Goal: Book appointment/travel/reservation

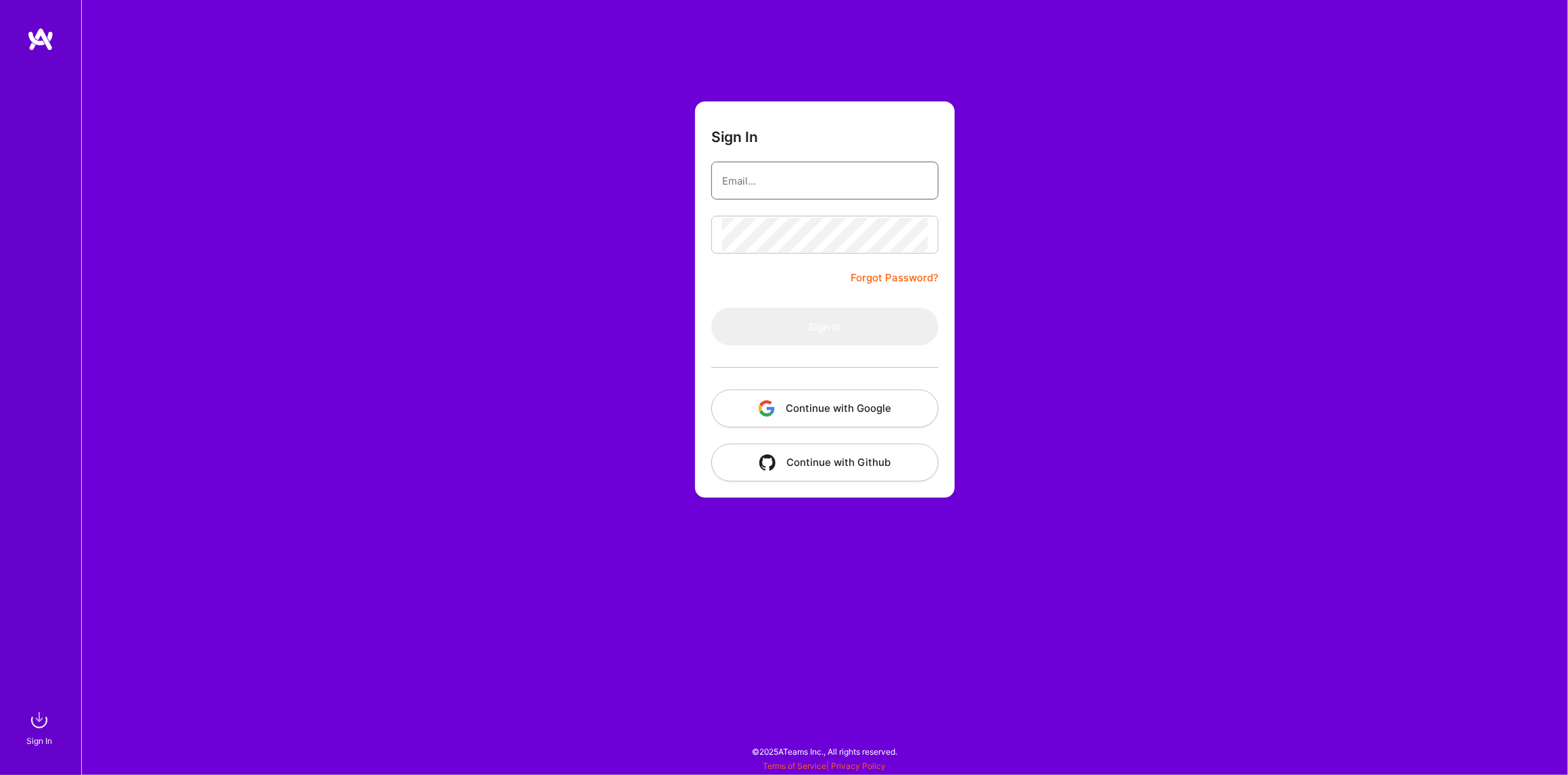
click at [772, 178] on input "email" at bounding box center [825, 180] width 206 height 35
type input "[EMAIL_ADDRESS][DOMAIN_NAME]"
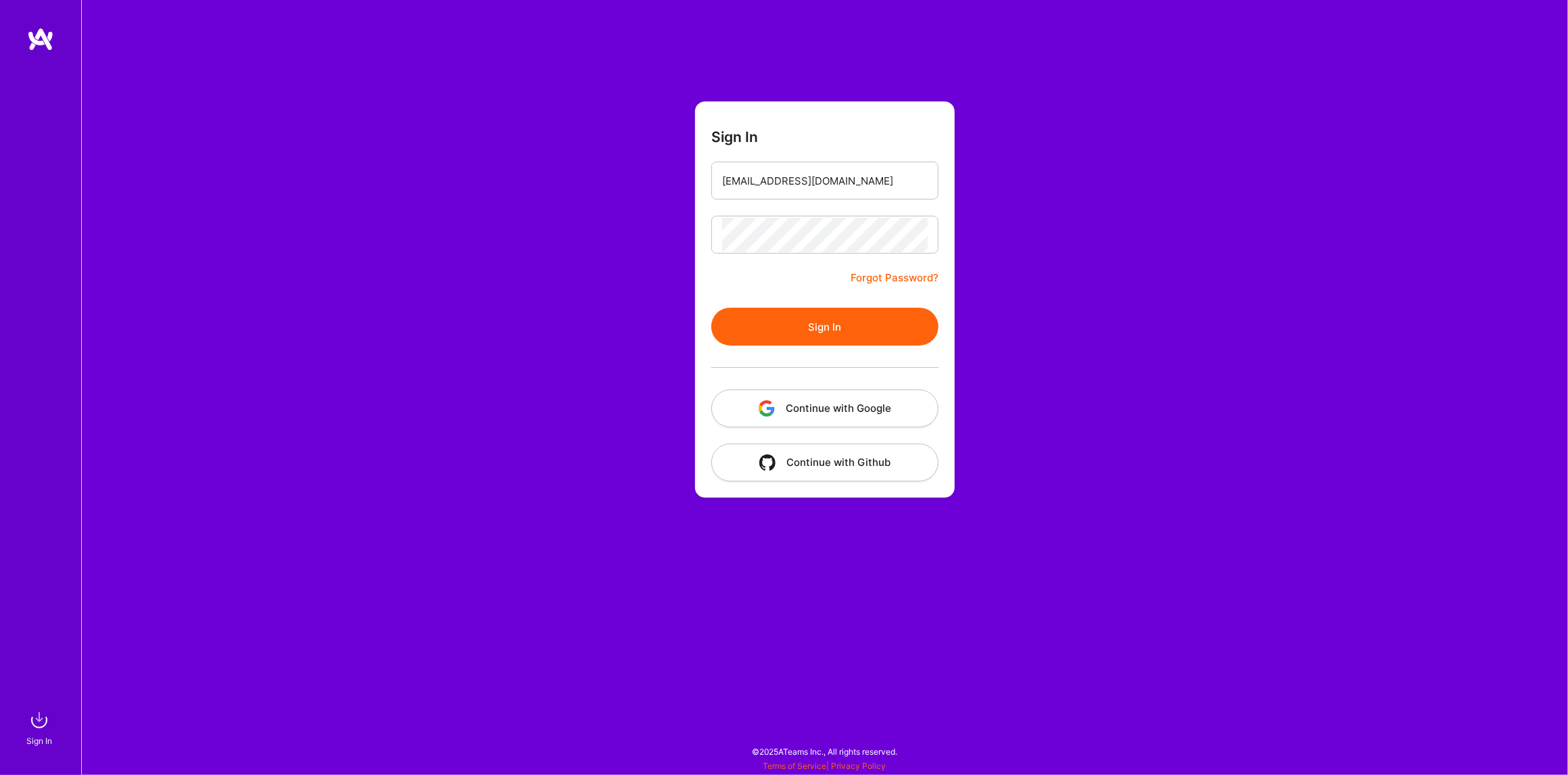
click at [833, 332] on button "Sign In" at bounding box center [825, 326] width 227 height 38
click at [835, 411] on button "Continue with Google" at bounding box center [825, 409] width 227 height 38
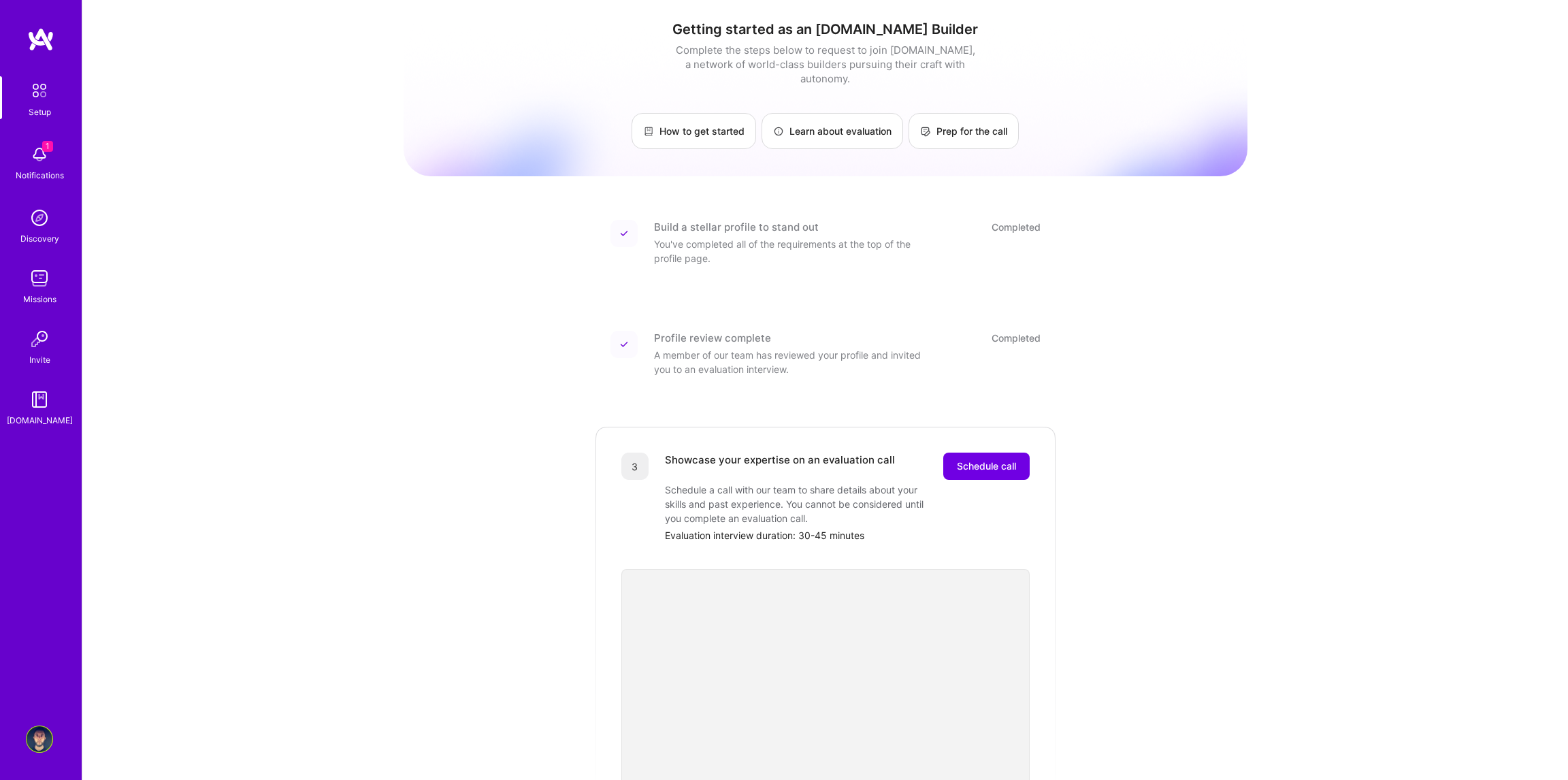
click at [35, 172] on div "Notifications" at bounding box center [40, 175] width 48 height 14
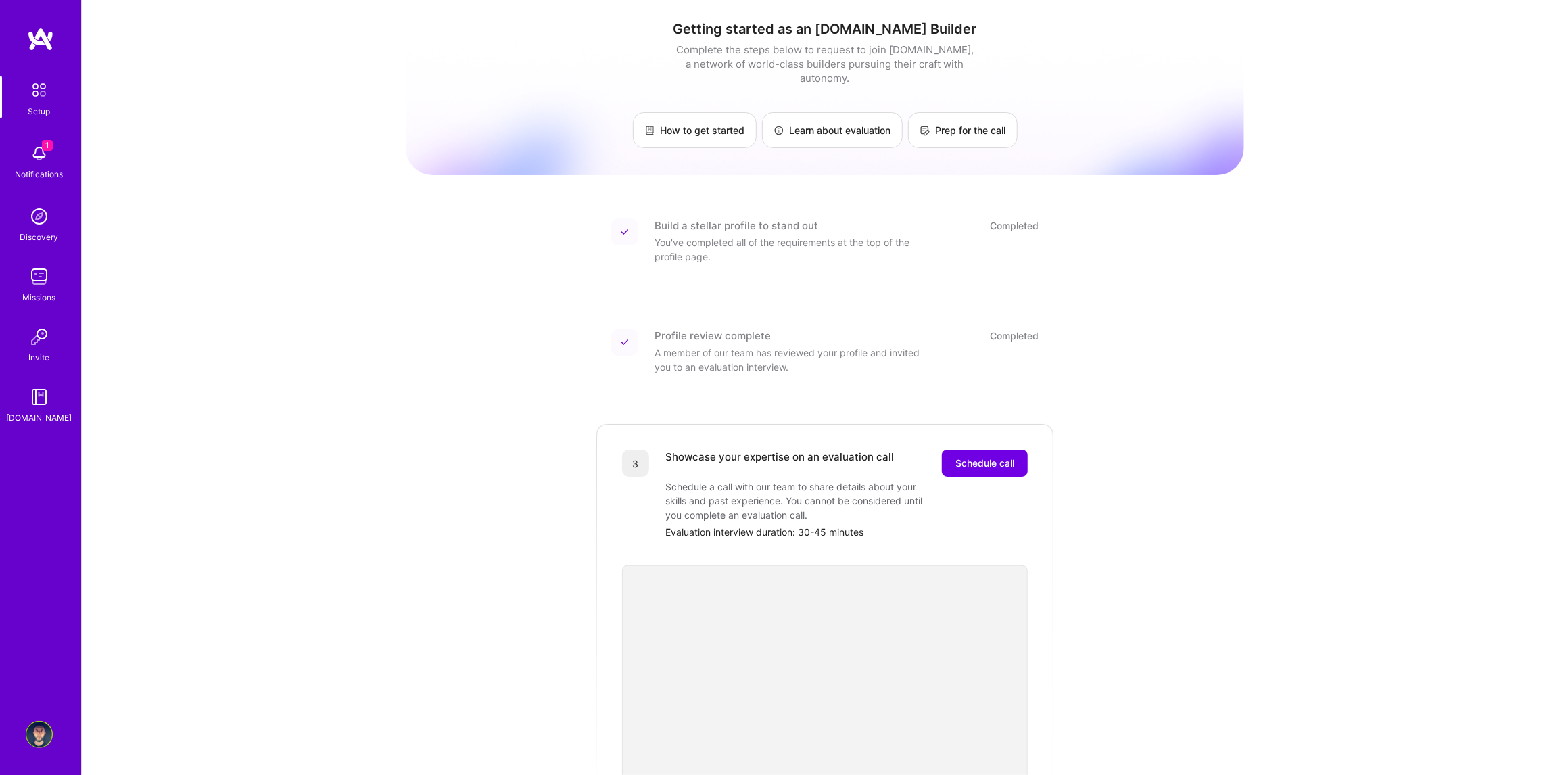
click at [462, 262] on div "1 Setup 1 Notifications Discovery Missions Invite [DOMAIN_NAME] Profile Close M…" at bounding box center [784, 493] width 1568 height 987
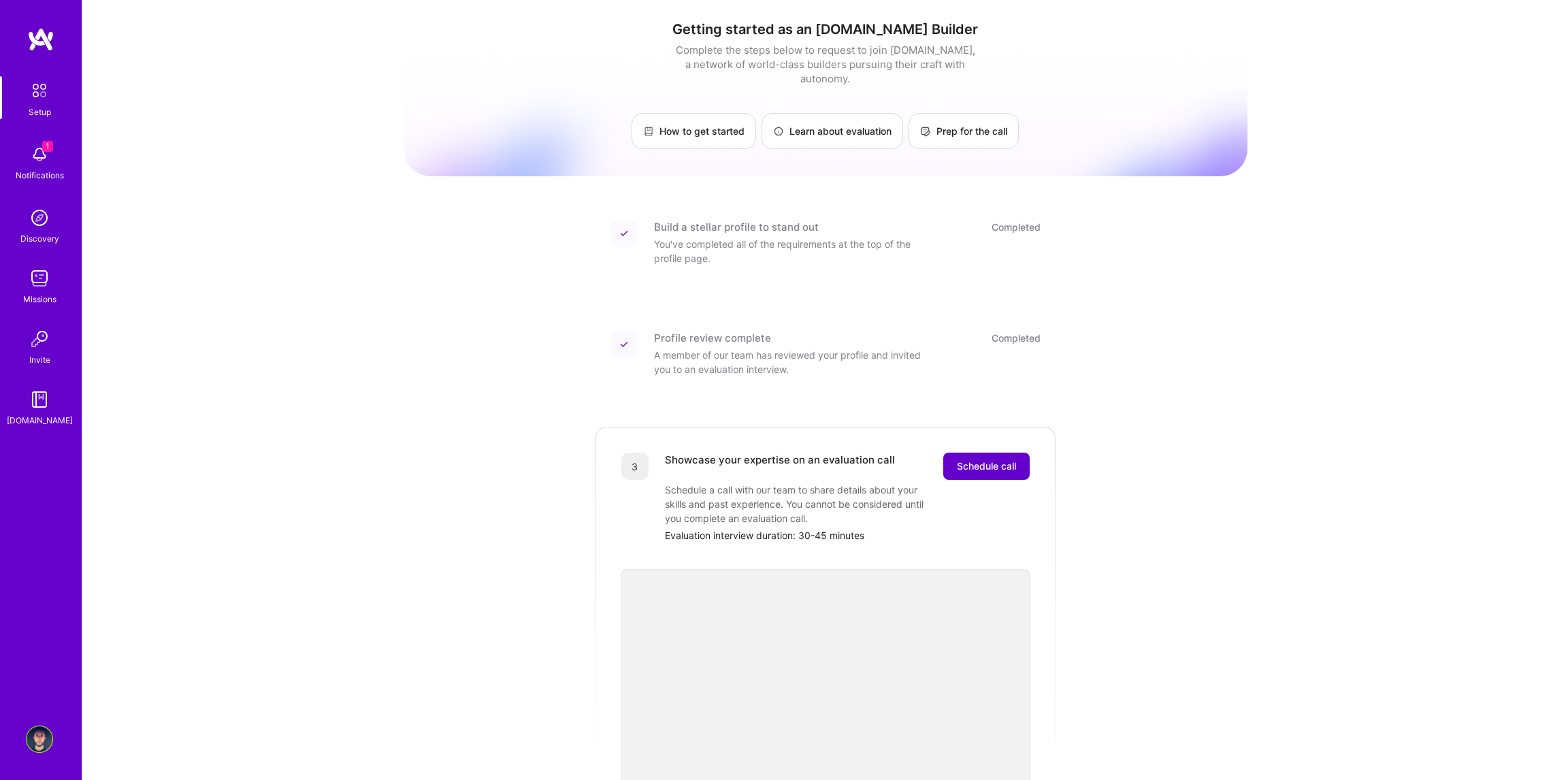
click at [988, 453] on button "Schedule call" at bounding box center [985, 466] width 86 height 27
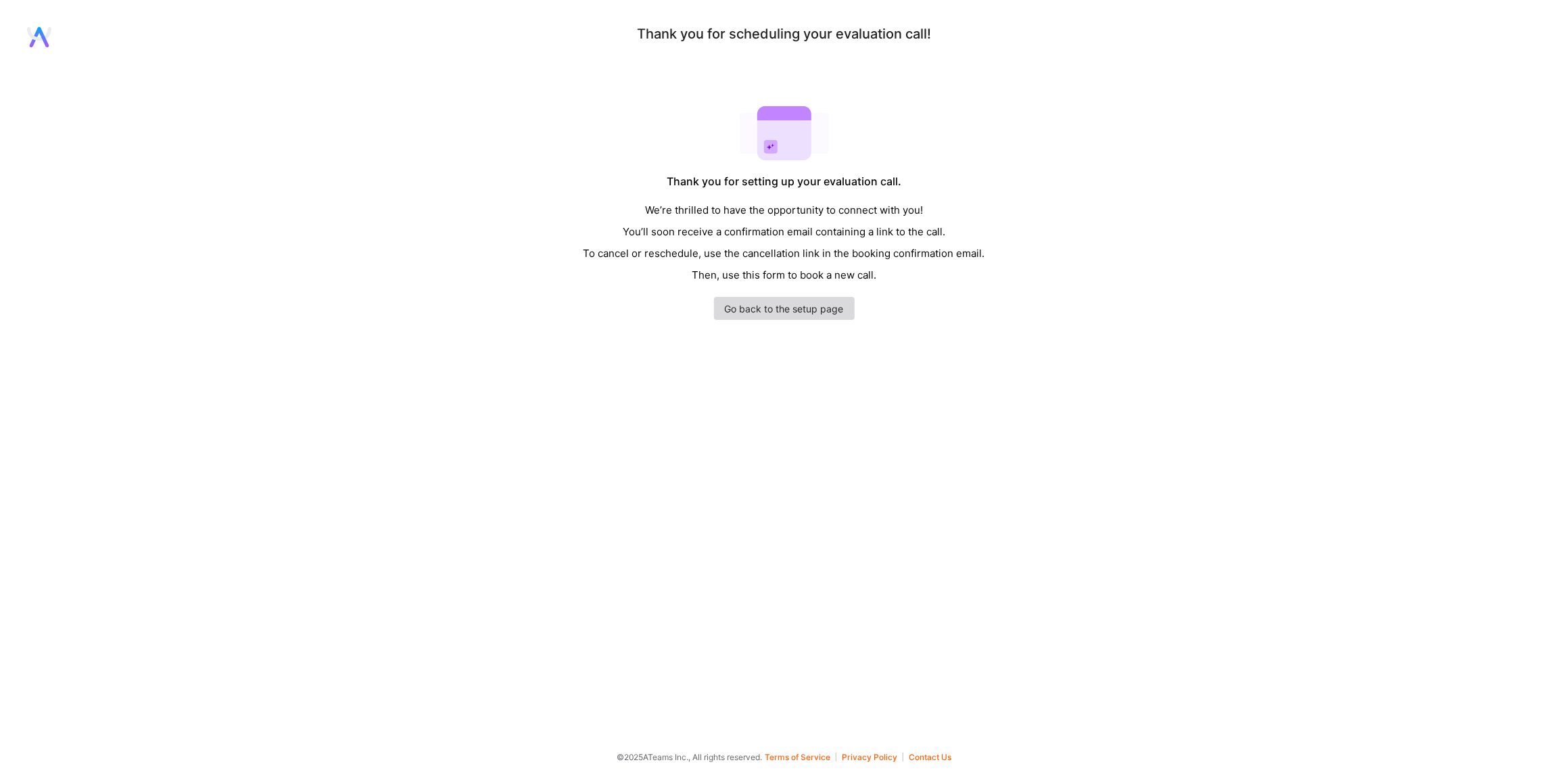
click at [817, 298] on link "Go back to the setup page" at bounding box center [784, 308] width 141 height 23
